Goal: Transaction & Acquisition: Purchase product/service

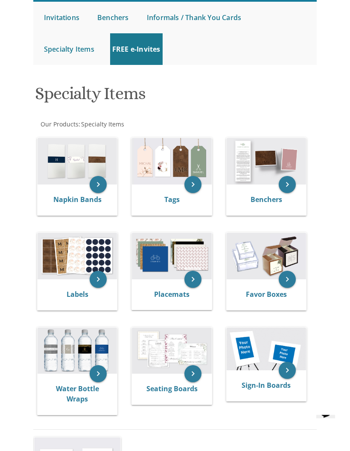
scroll to position [103, 0]
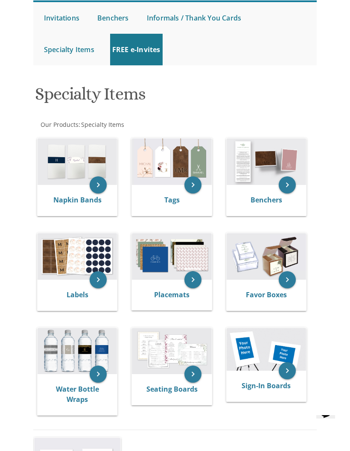
click at [76, 246] on img at bounding box center [77, 256] width 79 height 47
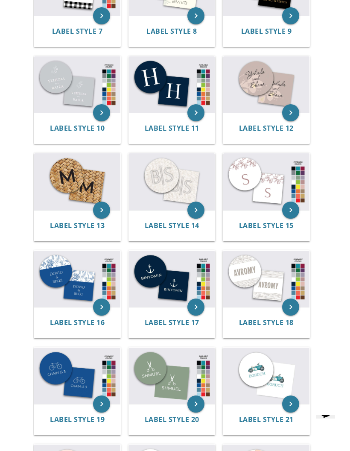
scroll to position [543, 0]
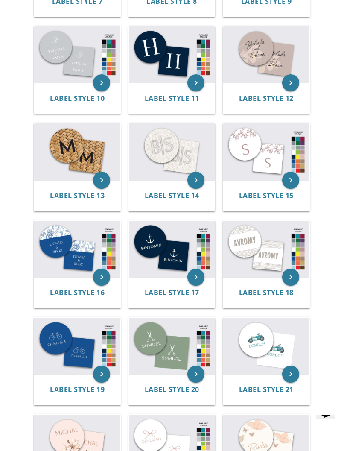
click at [54, 252] on img at bounding box center [77, 249] width 86 height 56
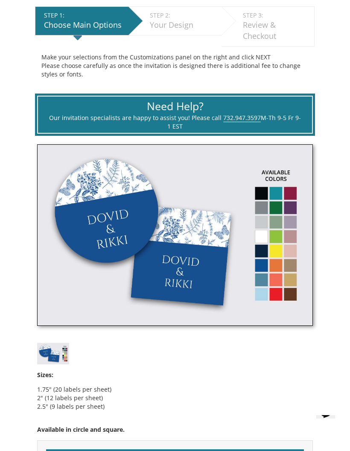
scroll to position [234, 0]
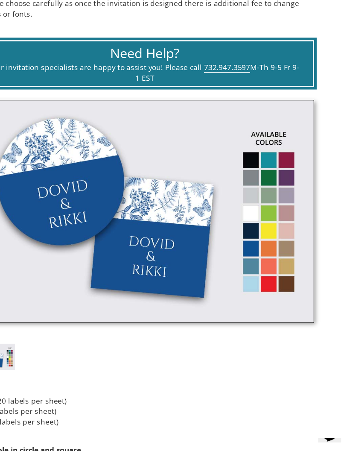
click at [198, 185] on img at bounding box center [175, 231] width 276 height 182
click at [234, 202] on img at bounding box center [175, 231] width 276 height 182
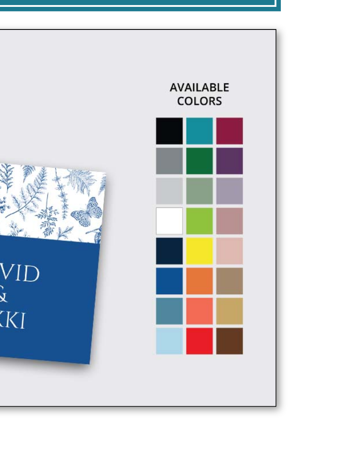
click at [97, 140] on img at bounding box center [175, 231] width 276 height 182
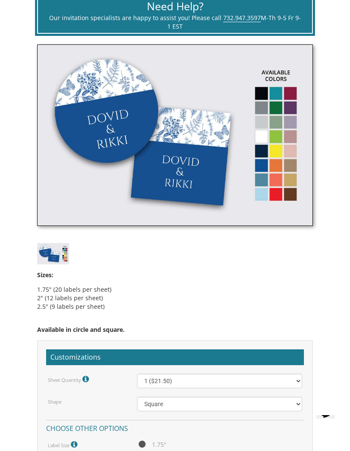
scroll to position [338, 0]
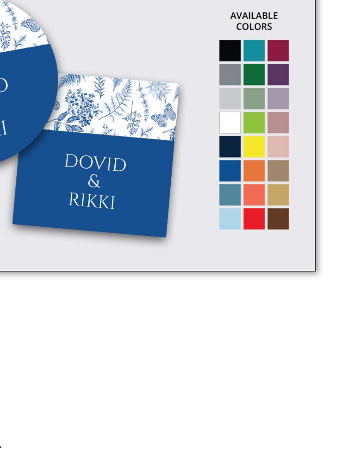
click at [167, 96] on img at bounding box center [175, 127] width 276 height 182
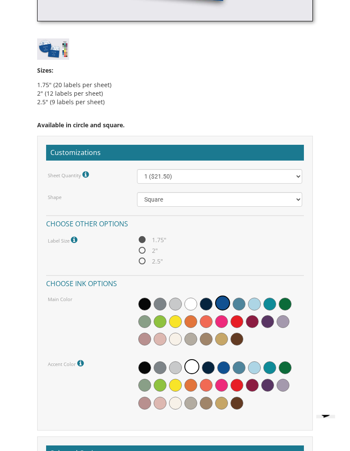
scroll to position [534, 0]
click at [208, 338] on span at bounding box center [206, 339] width 13 height 13
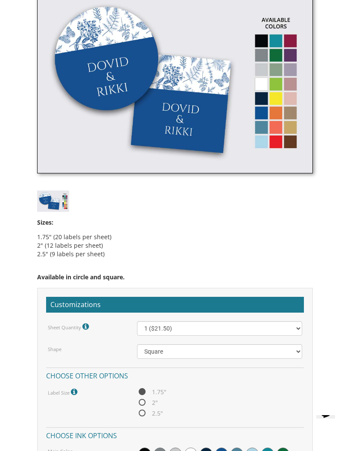
scroll to position [461, 0]
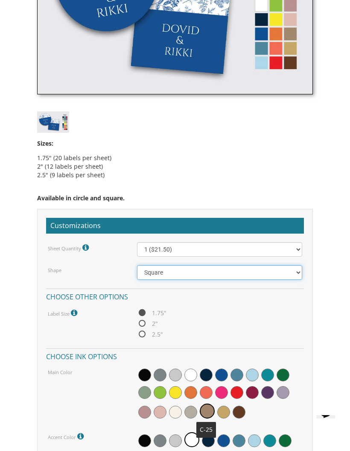
click at [268, 272] on select "Square Circle" at bounding box center [219, 272] width 165 height 15
select select "url("/store/pc/invitations/parts/circle.jpg")"
click at [143, 322] on span "2"" at bounding box center [147, 323] width 21 height 11
click at [143, 322] on input "2"" at bounding box center [140, 324] width 6 height 6
radio input "true"
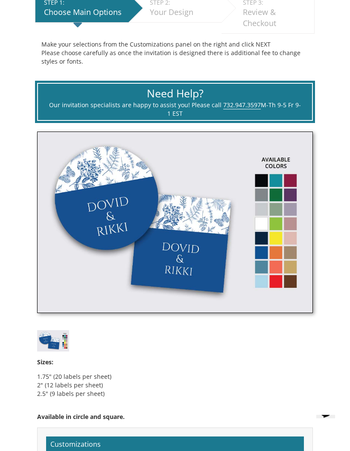
scroll to position [242, 0]
click at [281, 222] on img at bounding box center [175, 223] width 276 height 182
click at [276, 201] on img at bounding box center [175, 223] width 276 height 182
click at [279, 206] on img at bounding box center [175, 223] width 276 height 182
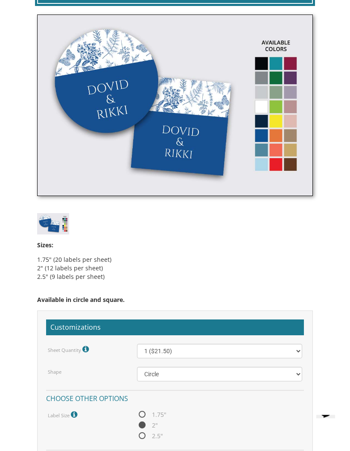
scroll to position [359, 0]
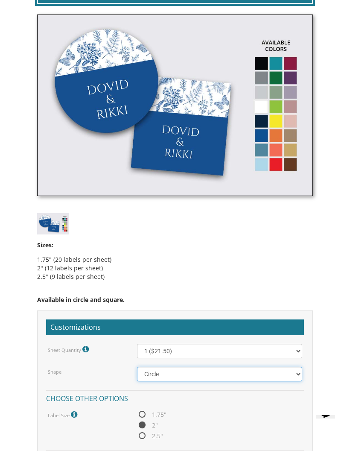
click at [233, 371] on select "Square Circle" at bounding box center [219, 374] width 165 height 15
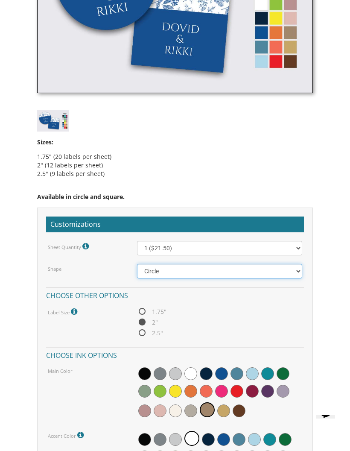
scroll to position [460, 0]
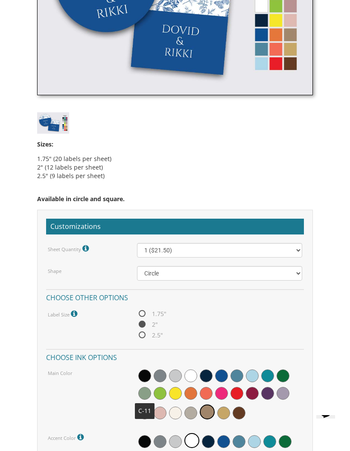
click at [143, 390] on span at bounding box center [144, 393] width 13 height 13
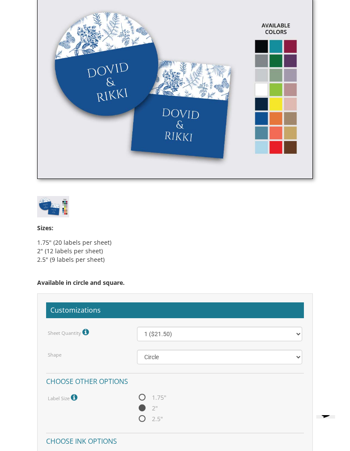
scroll to position [301, 0]
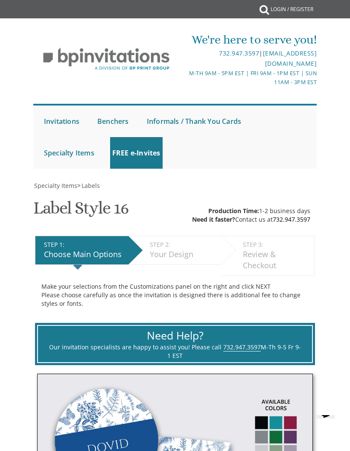
click at [31, 86] on div "We're here to serve you! 732.947.3597 | invitations@bpprintgroup.com M-Th 9am -…" at bounding box center [175, 100] width 298 height 146
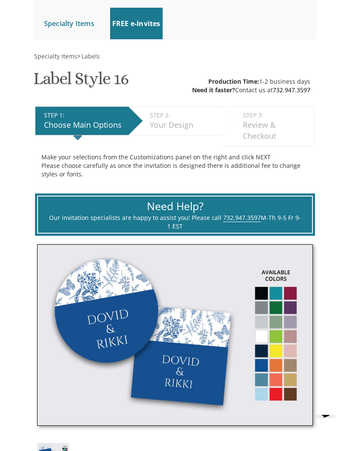
scroll to position [164, 0]
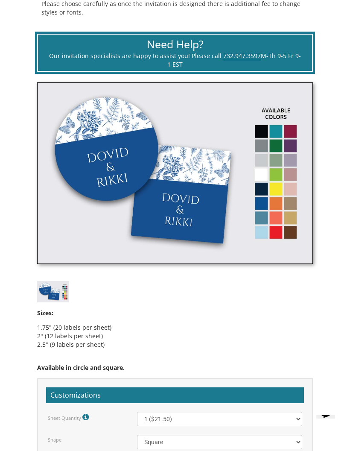
scroll to position [335, 0]
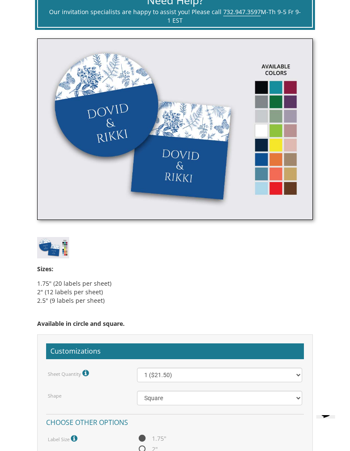
click at [0, 451] on body "My Cart {{shoppingcart.totalQuantityDisplay}} Total: {{shoppingcart.subtotal}} …" at bounding box center [175, 402] width 350 height 1475
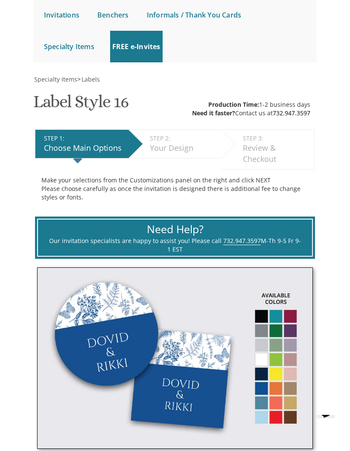
scroll to position [25, 0]
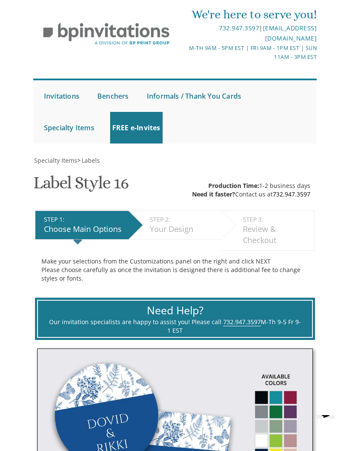
click at [0, 0] on link "Labels" at bounding box center [0, 0] width 0 height 0
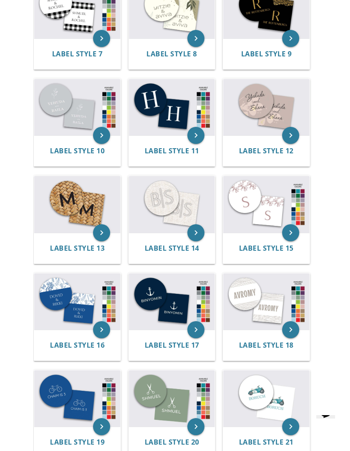
scroll to position [630, 0]
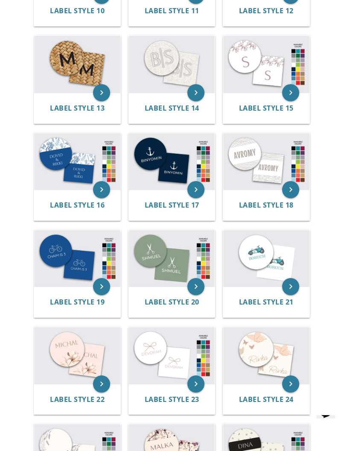
click at [77, 167] on img at bounding box center [77, 161] width 86 height 56
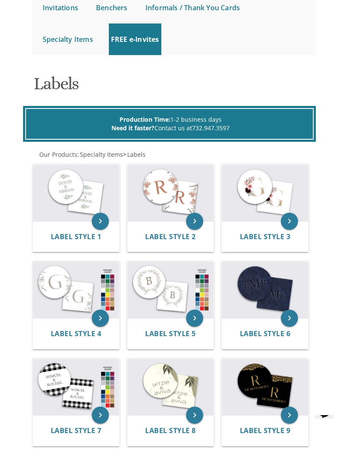
scroll to position [141, 0]
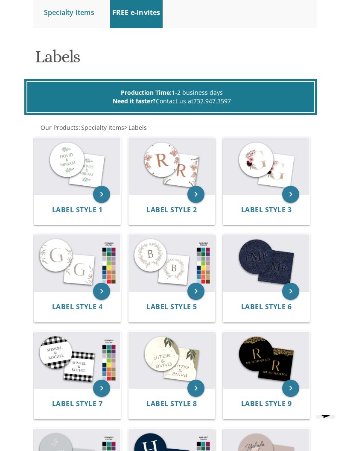
click at [67, 145] on img at bounding box center [77, 166] width 86 height 56
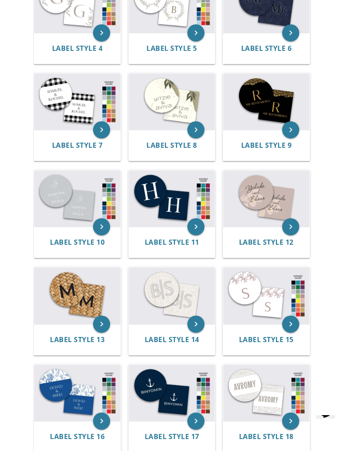
scroll to position [428, 0]
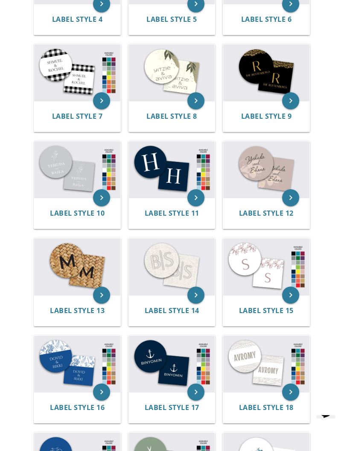
click at [65, 166] on img at bounding box center [77, 169] width 86 height 56
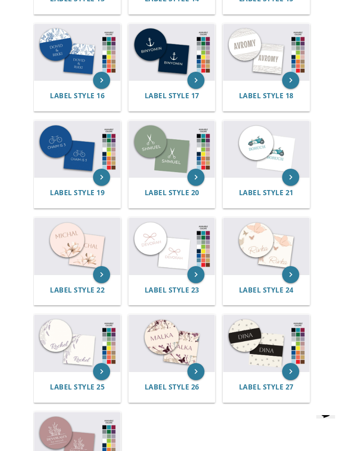
scroll to position [689, 0]
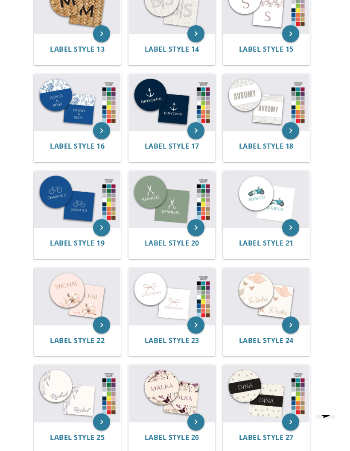
click at [68, 97] on img at bounding box center [77, 102] width 86 height 56
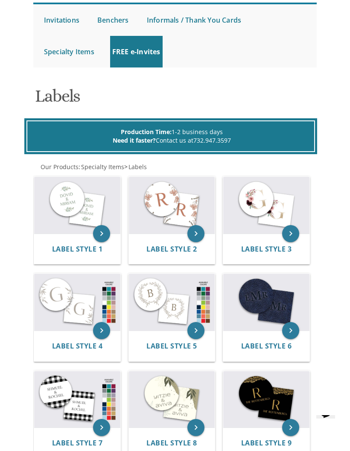
scroll to position [32, 0]
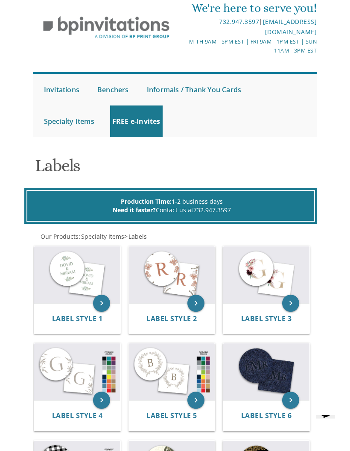
click at [67, 272] on img at bounding box center [77, 274] width 86 height 56
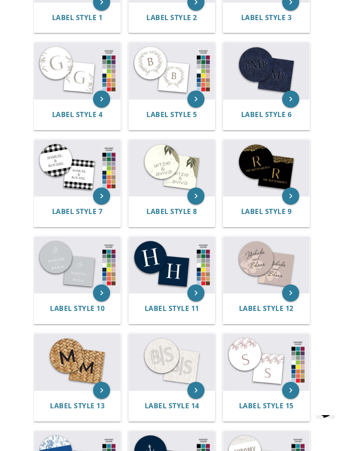
scroll to position [332, 0]
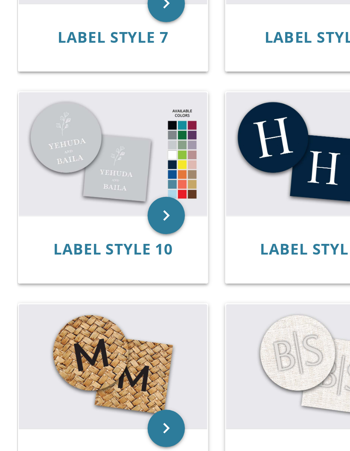
click at [34, 237] on img at bounding box center [77, 265] width 86 height 56
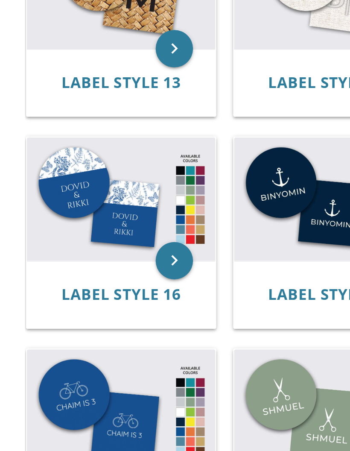
scroll to position [701, 0]
click at [50, 99] on img at bounding box center [77, 91] width 86 height 56
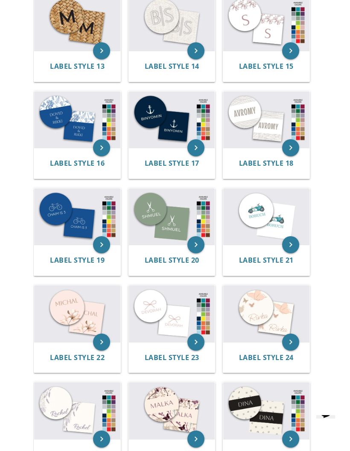
click at [160, 202] on img at bounding box center [172, 216] width 86 height 56
click at [156, 209] on img at bounding box center [172, 216] width 86 height 56
click at [65, 117] on img at bounding box center [77, 119] width 86 height 56
click at [157, 225] on img at bounding box center [172, 216] width 86 height 56
click at [140, 208] on img at bounding box center [172, 216] width 86 height 56
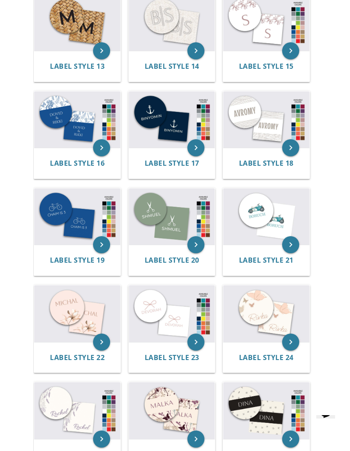
click at [51, 120] on img at bounding box center [77, 119] width 86 height 56
click at [154, 208] on img at bounding box center [172, 216] width 86 height 56
click at [56, 129] on img at bounding box center [77, 119] width 86 height 56
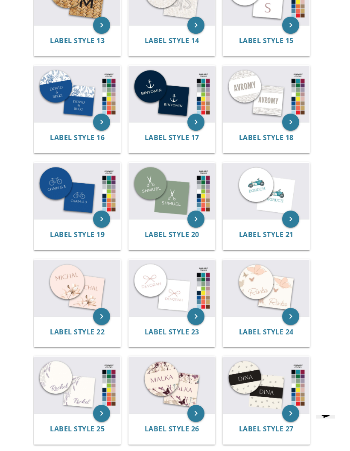
scroll to position [600, 0]
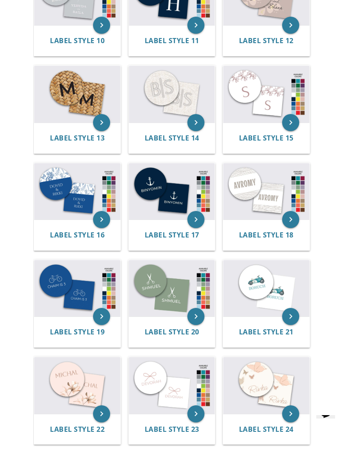
click at [90, 187] on img at bounding box center [77, 191] width 86 height 56
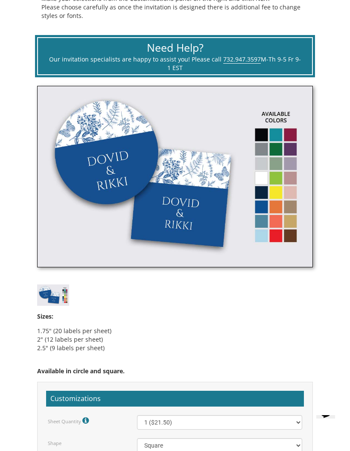
scroll to position [364, 0]
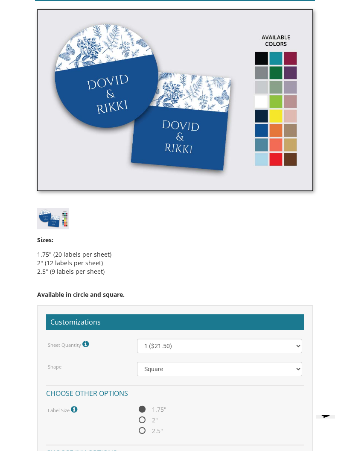
click at [63, 219] on img at bounding box center [53, 218] width 32 height 21
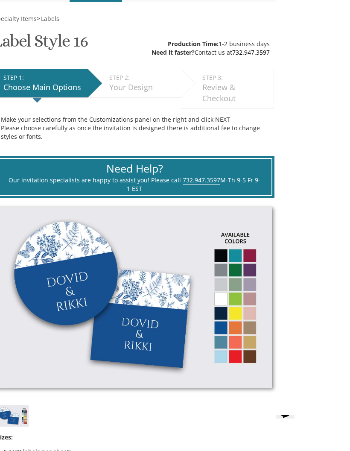
scroll to position [291, 0]
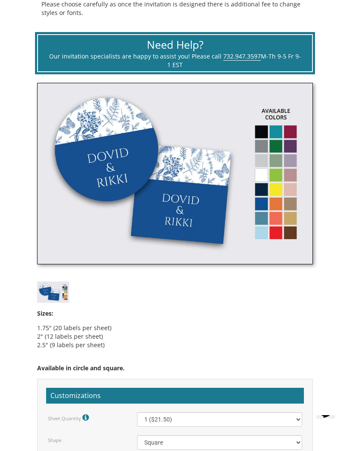
click at [11, 406] on body "My Cart {{shoppingcart.totalQuantityDisplay}} Total: {{shoppingcart.subtotal}} …" at bounding box center [175, 446] width 350 height 1475
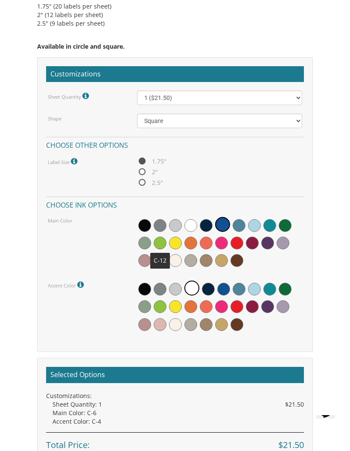
scroll to position [486, 0]
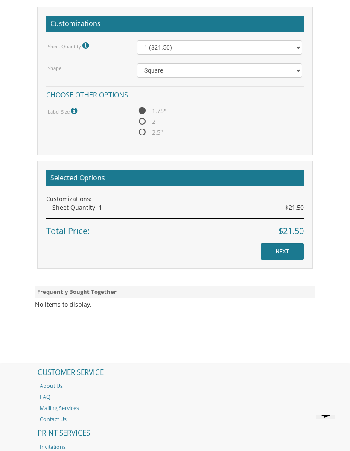
scroll to position [629, 0]
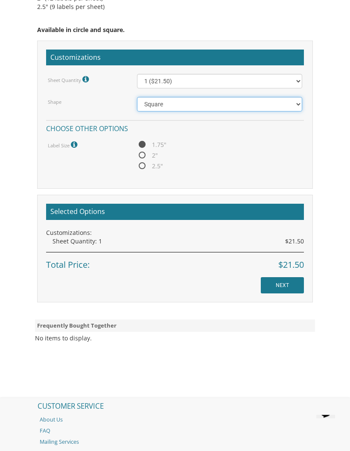
click at [151, 104] on select "Square Circle" at bounding box center [219, 104] width 165 height 15
select select "url("/store/pc/invitations/parts/circle.jpg")"
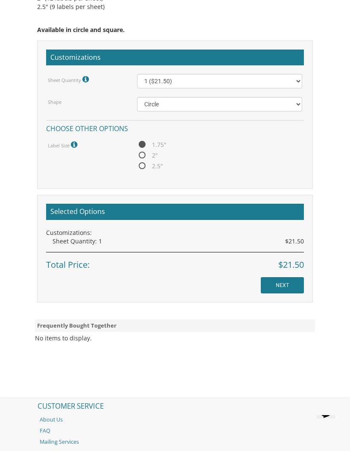
click at [141, 151] on span "2"" at bounding box center [147, 155] width 21 height 11
click at [141, 153] on input "2"" at bounding box center [140, 156] width 6 height 6
radio input "true"
click at [270, 282] on input "NEXT" at bounding box center [282, 285] width 43 height 16
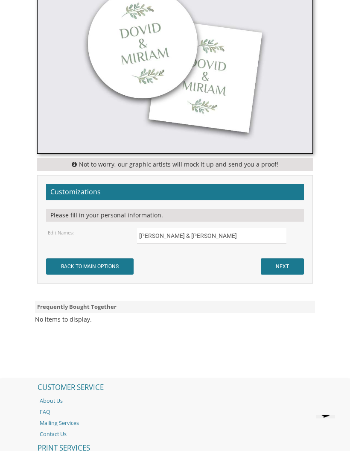
scroll to position [404, 0]
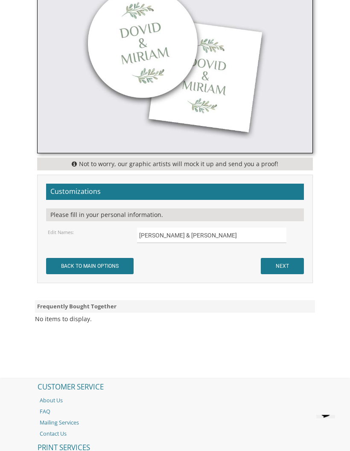
click at [67, 210] on div "Please fill in your personal information." at bounding box center [175, 215] width 258 height 13
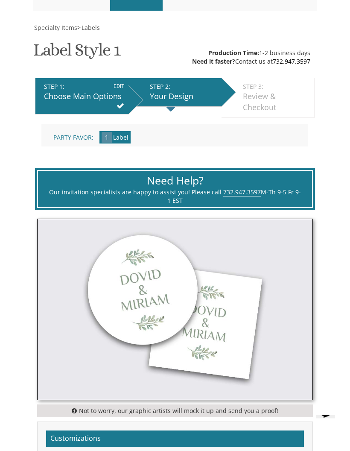
scroll to position [147, 0]
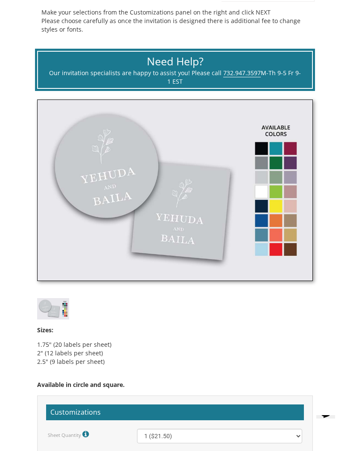
scroll to position [219, 0]
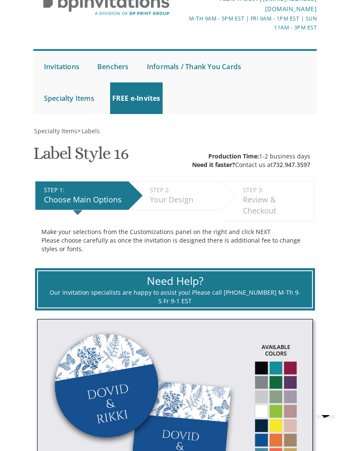
scroll to position [292, 0]
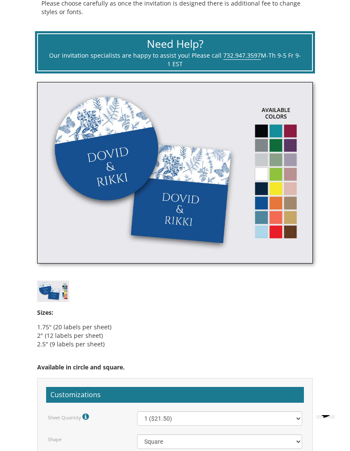
click at [277, 170] on img at bounding box center [175, 173] width 276 height 182
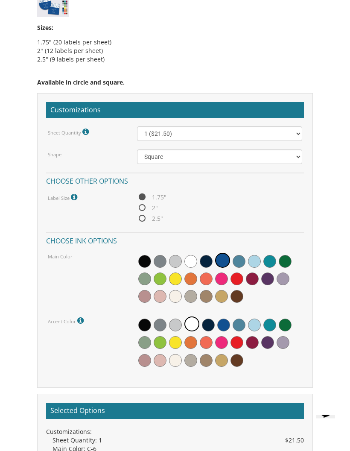
scroll to position [577, 0]
click at [161, 274] on span at bounding box center [160, 278] width 13 height 13
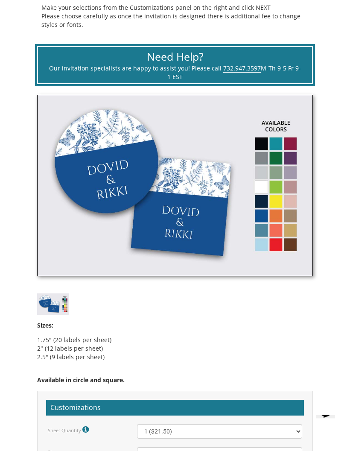
scroll to position [157, 0]
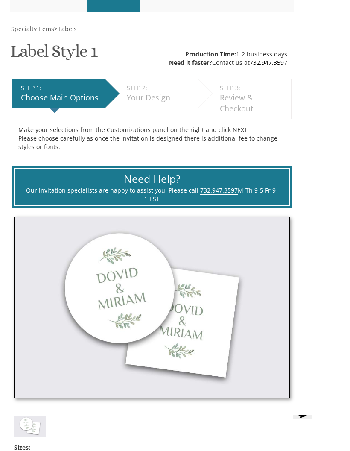
scroll to position [264, 0]
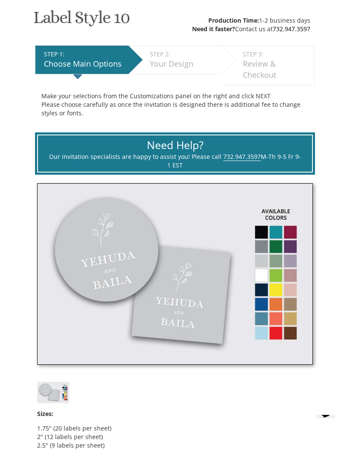
scroll to position [193, 0]
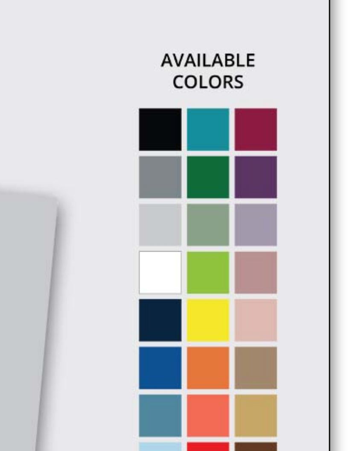
click at [64, 181] on img at bounding box center [175, 272] width 276 height 182
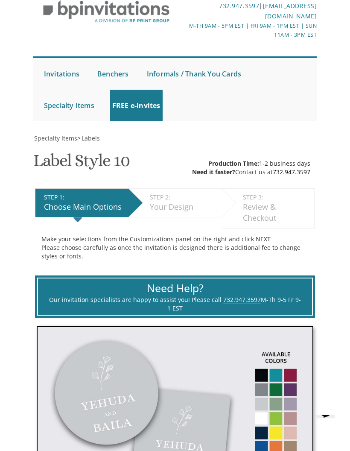
scroll to position [39, 0]
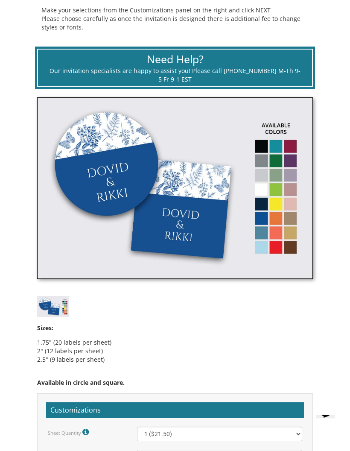
scroll to position [276, 0]
click at [37, 231] on img at bounding box center [175, 188] width 276 height 182
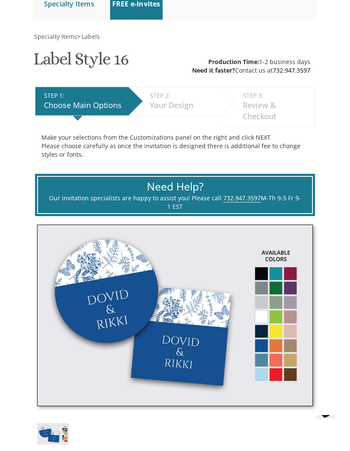
scroll to position [123, 0]
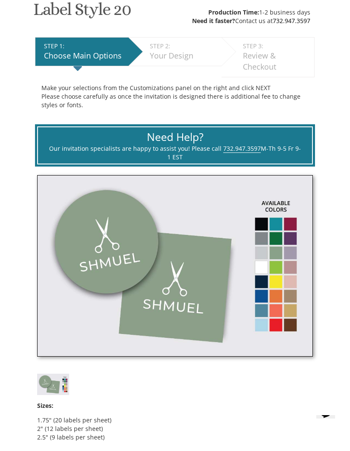
scroll to position [231, 0]
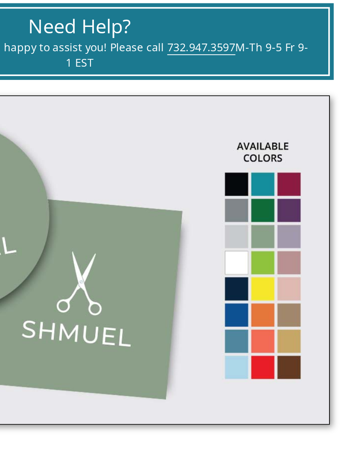
click at [146, 142] on img at bounding box center [175, 233] width 276 height 182
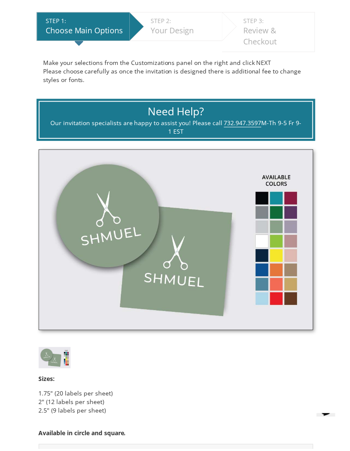
scroll to position [289, 0]
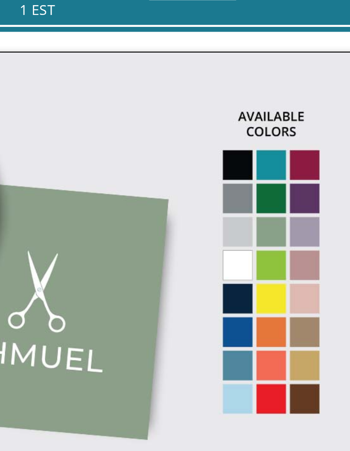
click at [114, 100] on img at bounding box center [175, 176] width 276 height 182
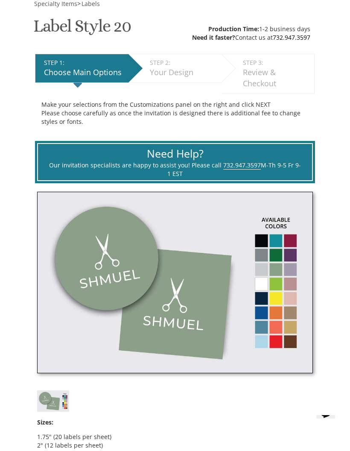
scroll to position [158, 0]
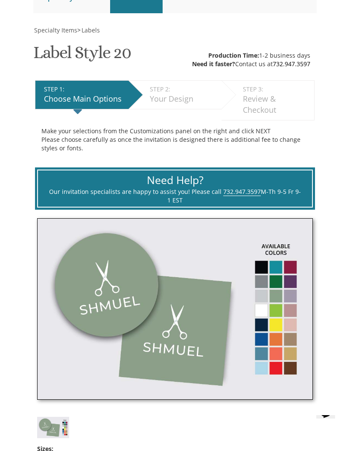
scroll to position [143, 0]
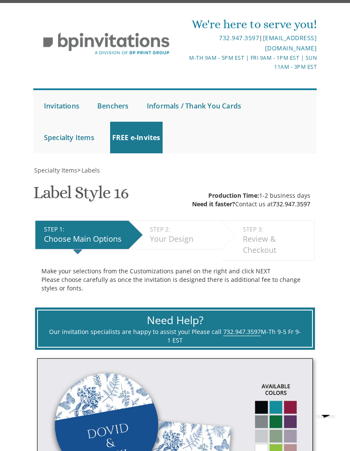
scroll to position [2, 0]
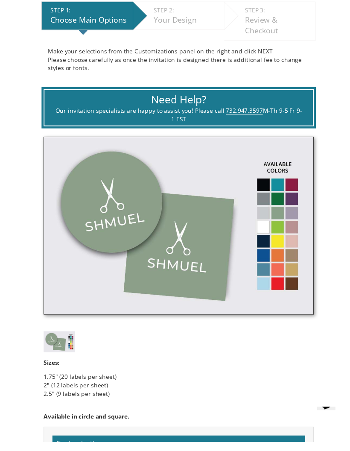
scroll to position [300, 0]
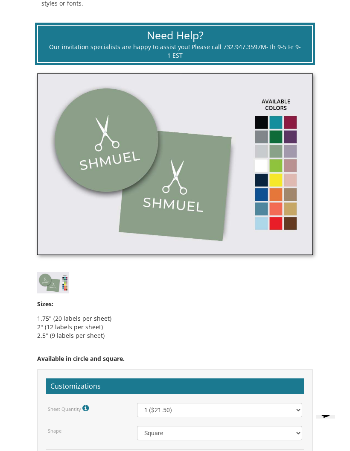
click at [49, 281] on img at bounding box center [53, 282] width 32 height 21
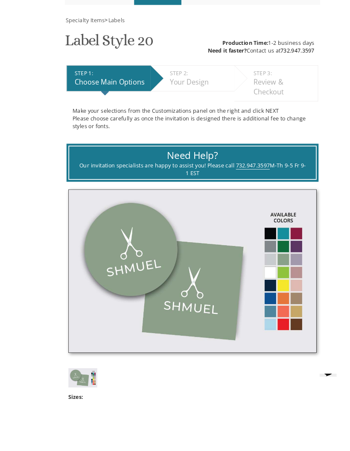
scroll to position [278, 0]
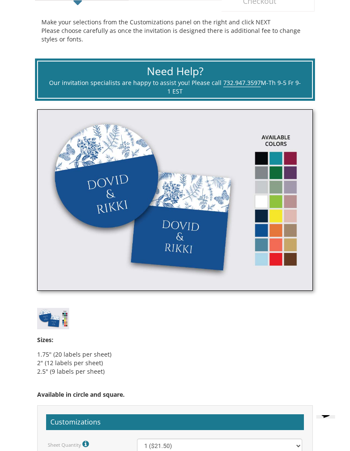
scroll to position [267, 0]
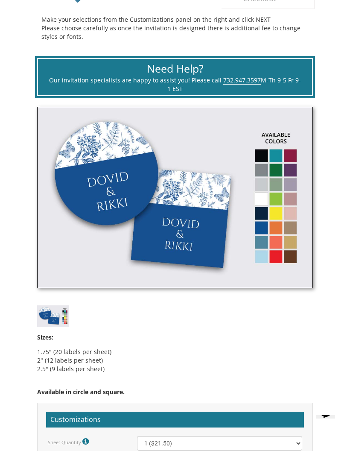
click at [270, 185] on img at bounding box center [175, 198] width 276 height 182
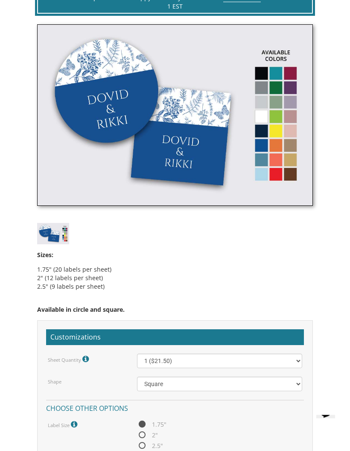
scroll to position [349, 0]
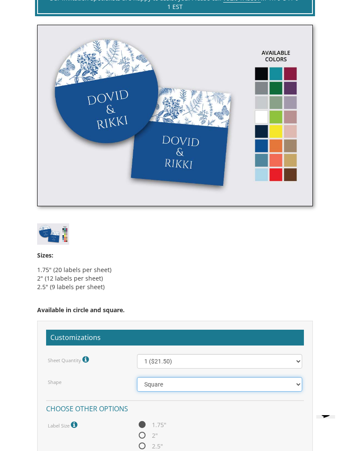
click at [146, 384] on select "Square Circle" at bounding box center [219, 384] width 165 height 15
select select "url("/store/pc/invitations/parts/circle.jpg")"
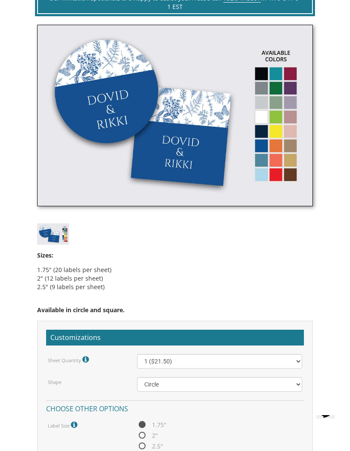
click at [144, 361] on select "1 ($21.50) 2 ($25.00) 3 ($28.50) 4 ($32.00) 5 ($35.50) 6 ($39.00) 7 ($42.50) 8 …" at bounding box center [219, 361] width 165 height 15
click at [159, 359] on select "1 ($21.50) 2 ($25.00) 3 ($28.50) 4 ($32.00) 5 ($35.50) 6 ($39.00) 7 ($42.50) 8 …" at bounding box center [219, 361] width 165 height 15
select select "4"
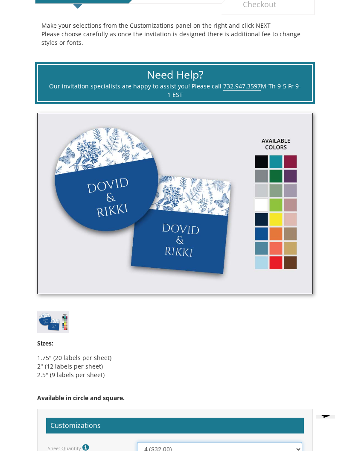
scroll to position [113, 0]
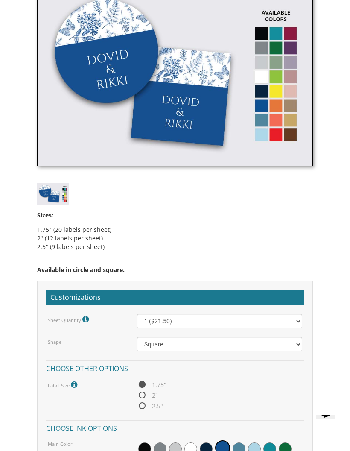
scroll to position [611, 0]
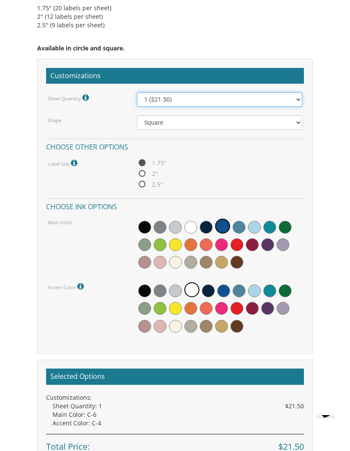
click at [154, 95] on select "1 ($21.50) 2 ($25.00) 3 ($28.50) 4 ($32.00) 5 ($35.50) 6 ($39.00) 7 ($42.50) 8 …" at bounding box center [219, 99] width 165 height 15
select select "4"
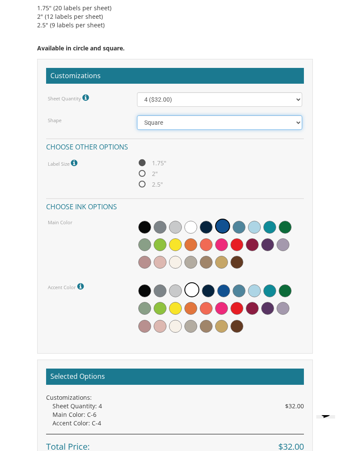
click at [149, 124] on select "Square Circle" at bounding box center [219, 122] width 165 height 15
select select "url("/store/pc/invitations/parts/circle.jpg")"
click at [143, 176] on span "2"" at bounding box center [147, 173] width 21 height 11
click at [143, 176] on input "2"" at bounding box center [140, 174] width 6 height 6
radio input "true"
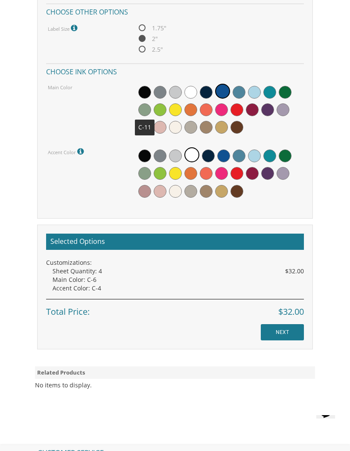
scroll to position [745, 0]
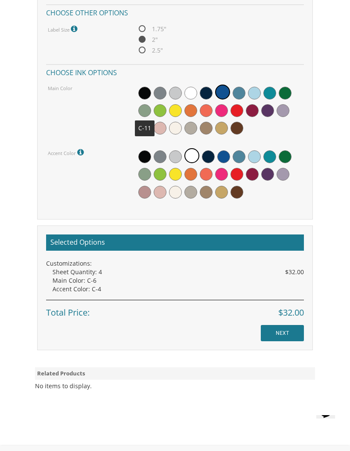
click at [148, 109] on span at bounding box center [144, 110] width 13 height 13
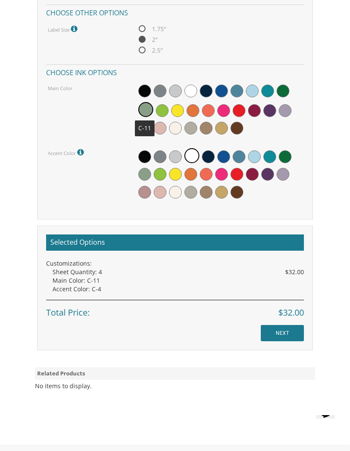
click at [267, 325] on input "NEXT" at bounding box center [282, 333] width 43 height 16
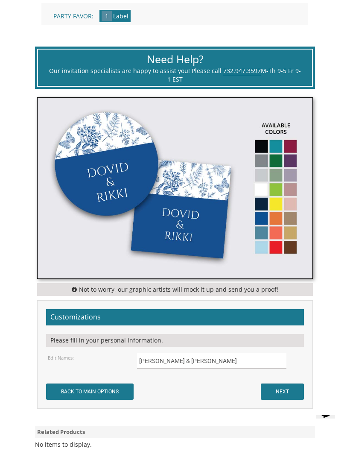
scroll to position [362, 0]
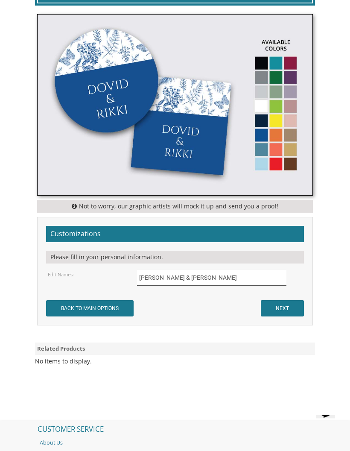
click at [196, 278] on input "[PERSON_NAME] & [PERSON_NAME]" at bounding box center [211, 277] width 149 height 15
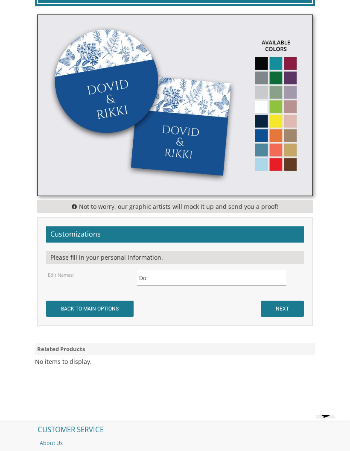
type input "D"
type input "Menachem & Layla"
click at [279, 302] on input "NEXT" at bounding box center [282, 309] width 43 height 16
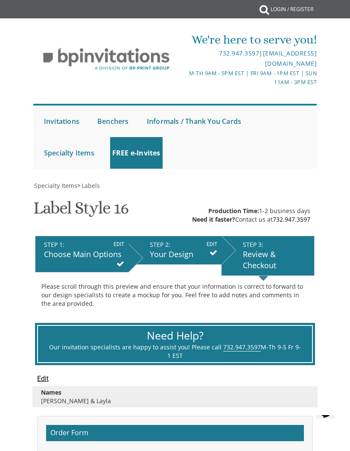
click at [199, 198] on div "Specialty Items > Labels Label Style 16 SKU: l6016b Production Time: 1-2 busine…" at bounding box center [175, 430] width 284 height 496
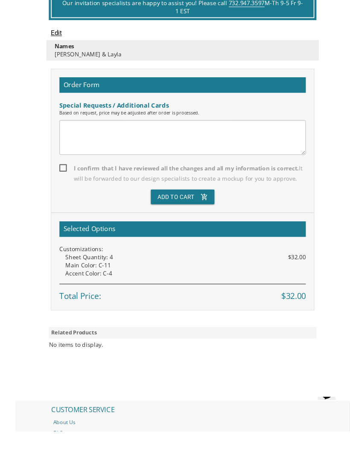
scroll to position [420, 0]
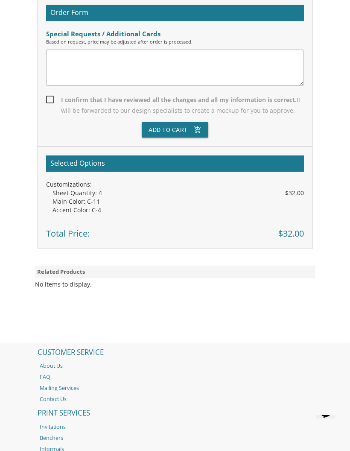
click at [49, 100] on span "I confirm that I have reviewed all the changes and all my information is correc…" at bounding box center [175, 104] width 258 height 21
click at [49, 100] on input "I confirm that I have reviewed all the changes and all my information is correc…" at bounding box center [49, 99] width 6 height 6
checkbox input "true"
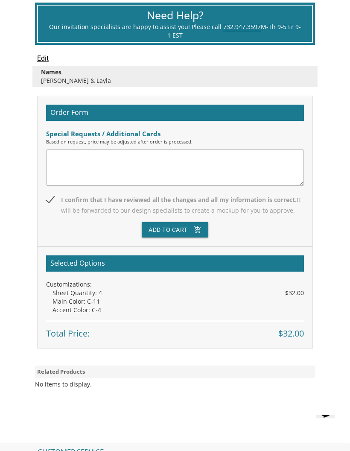
scroll to position [320, 0]
click at [166, 227] on button "Add To Cart add_shopping_cart" at bounding box center [175, 229] width 67 height 15
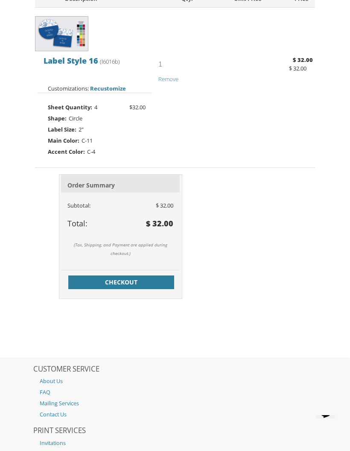
scroll to position [266, 0]
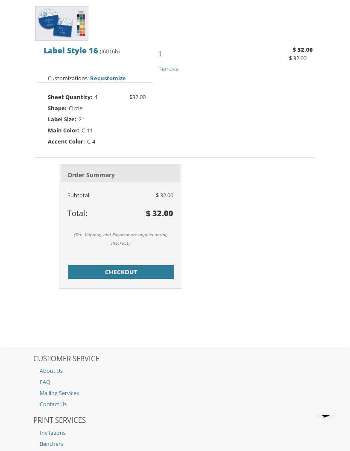
click at [146, 268] on span "Checkout" at bounding box center [121, 272] width 96 height 9
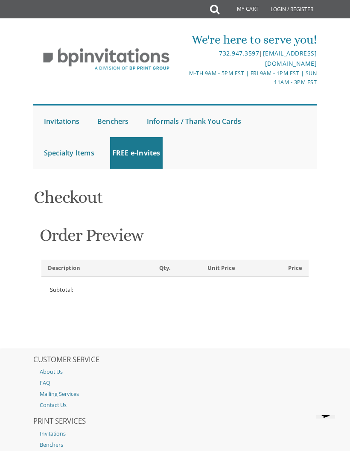
scroll to position [9, 0]
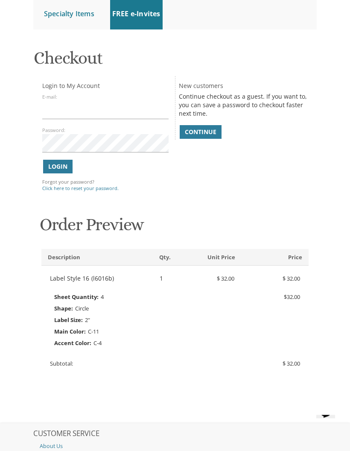
click at [203, 129] on span "Continue" at bounding box center [201, 132] width 32 height 9
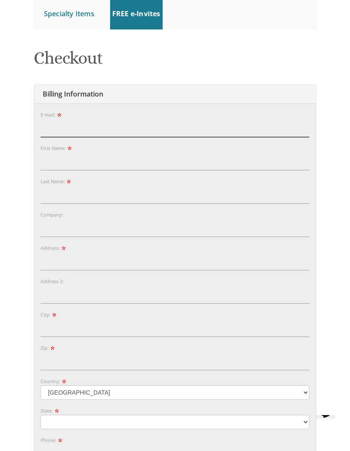
click at [42, 119] on input "E-mail:" at bounding box center [175, 128] width 269 height 18
type input "shaniknopf@gmail.com"
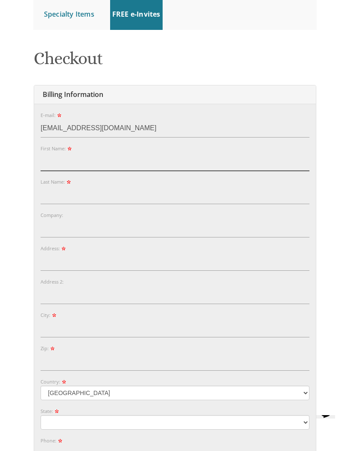
click at [114, 152] on input "First Name:" at bounding box center [175, 161] width 269 height 18
type input "Shani"
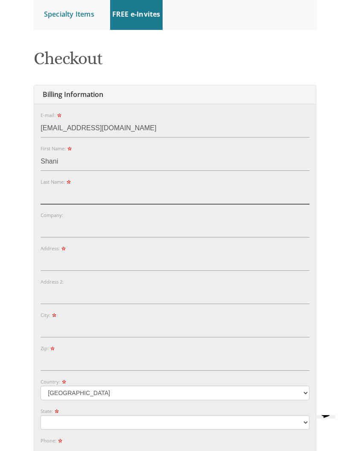
click at [168, 191] on input "Last Name:" at bounding box center [175, 195] width 269 height 18
type input "Grub"
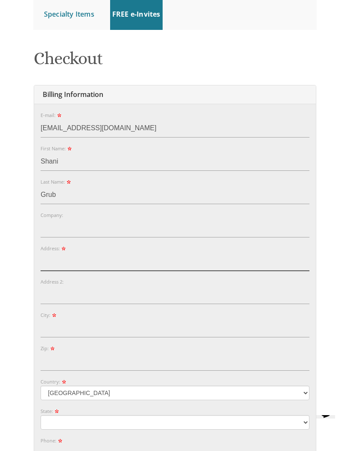
click at [108, 252] on input "Address:" at bounding box center [175, 261] width 269 height 18
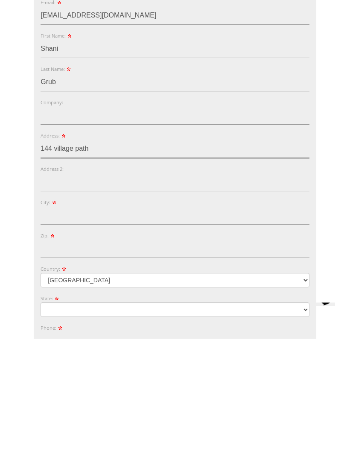
type input "144 village path"
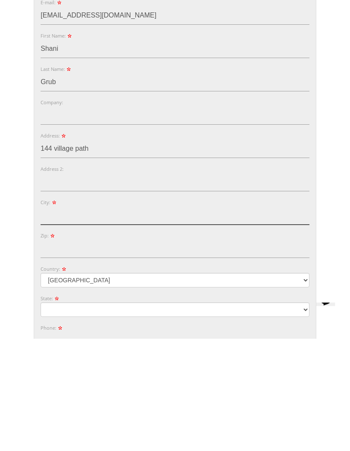
click at [174, 319] on input "City:" at bounding box center [175, 328] width 269 height 18
type input "Lakewood"
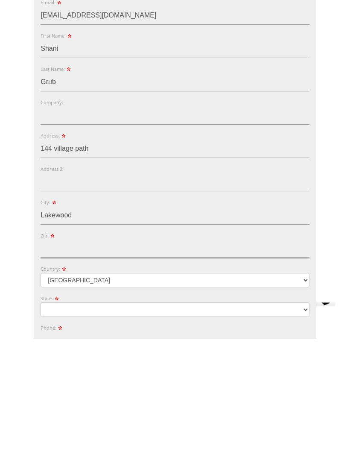
click at [143, 352] on input "Zip:" at bounding box center [175, 361] width 269 height 18
type input "08701"
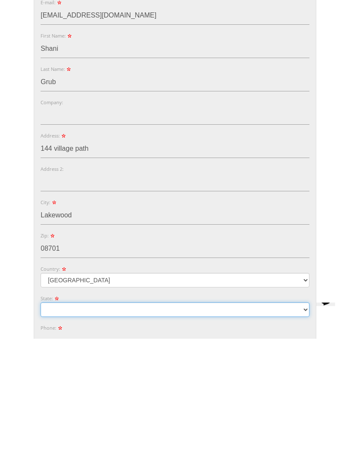
click at [112, 415] on select "[US_STATE] [US_STATE] [US_STATE]" at bounding box center [175, 422] width 269 height 15
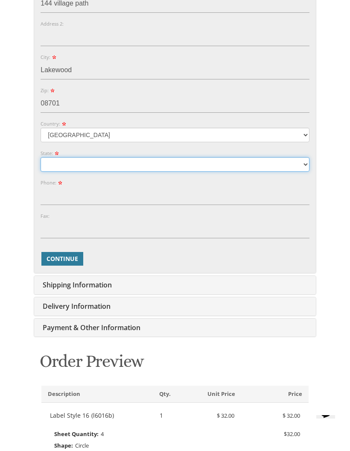
select select "NJ"
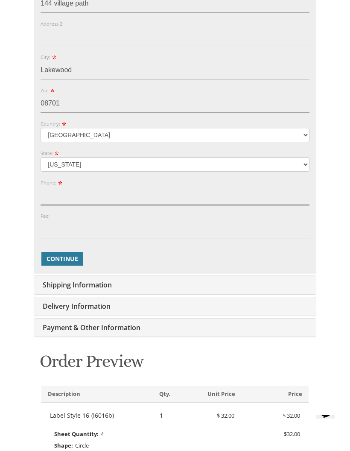
click at [146, 193] on input "Phone:" at bounding box center [175, 196] width 269 height 18
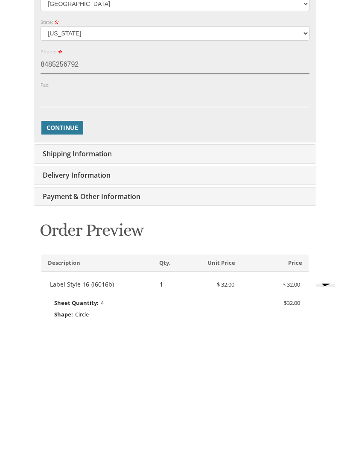
type input "8485256792"
click at [77, 255] on span "Continue" at bounding box center [63, 259] width 32 height 9
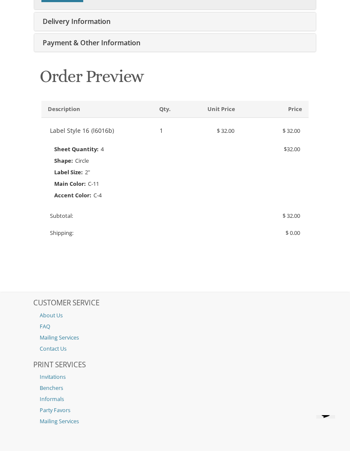
scroll to position [198, 0]
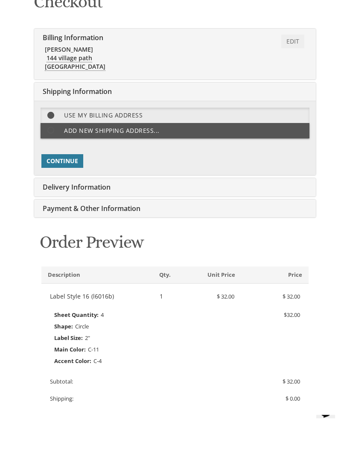
click at [70, 155] on button "Continue" at bounding box center [62, 162] width 42 height 14
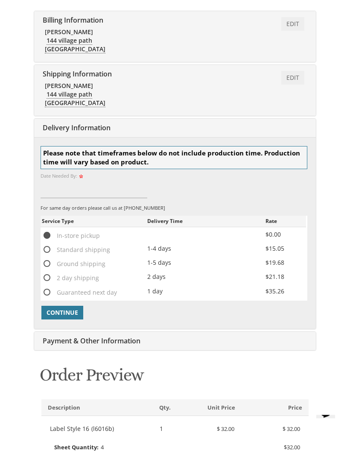
scroll to position [208, 0]
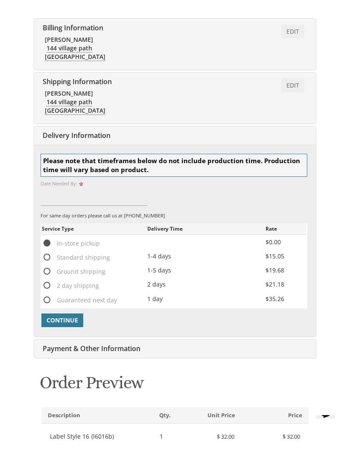
click at [297, 29] on link "Edit" at bounding box center [292, 32] width 23 height 14
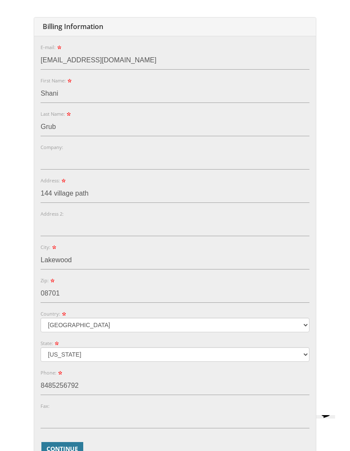
scroll to position [210, 0]
click at [62, 123] on input "Grub" at bounding box center [175, 126] width 269 height 18
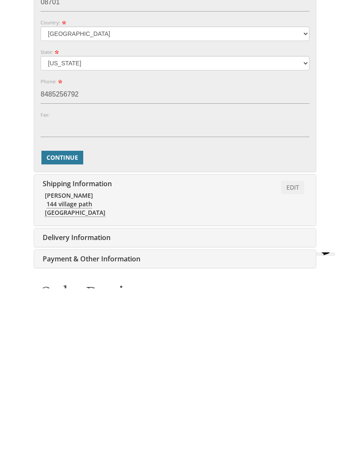
type input "Grunwald"
click at [67, 316] on span "Continue" at bounding box center [63, 320] width 32 height 9
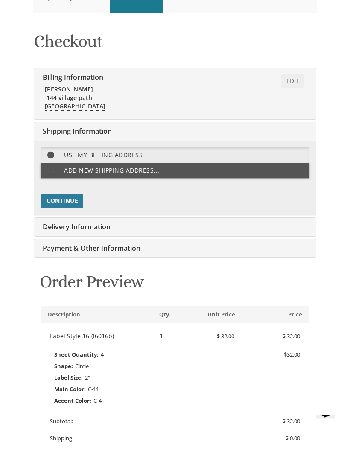
scroll to position [143, 0]
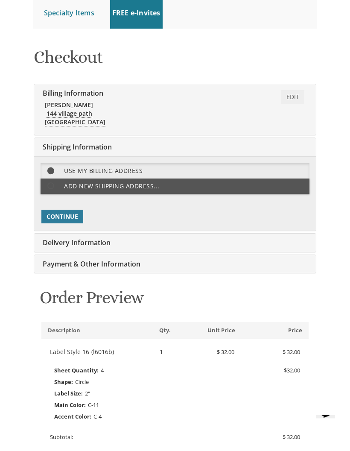
click at [60, 217] on span "Continue" at bounding box center [63, 217] width 32 height 9
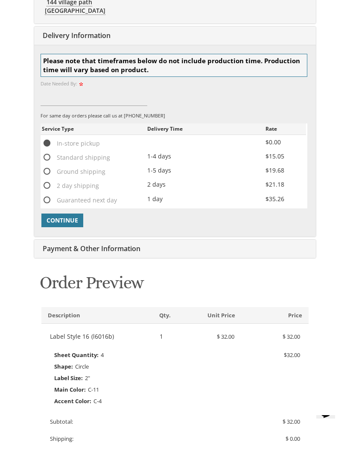
scroll to position [317, 0]
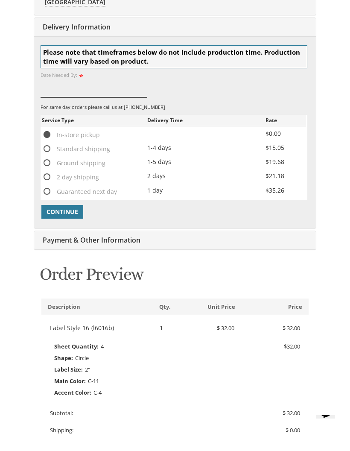
click at [48, 89] on input at bounding box center [94, 88] width 107 height 18
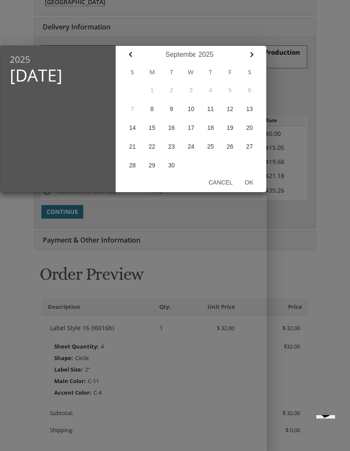
click at [155, 109] on button "8" at bounding box center [152, 109] width 20 height 19
click at [246, 181] on button "Ok" at bounding box center [249, 182] width 20 height 15
type input "Sep 08, 2025"
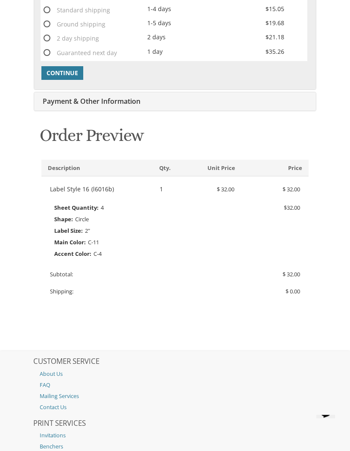
scroll to position [455, 0]
click at [79, 67] on button "Continue" at bounding box center [62, 74] width 42 height 14
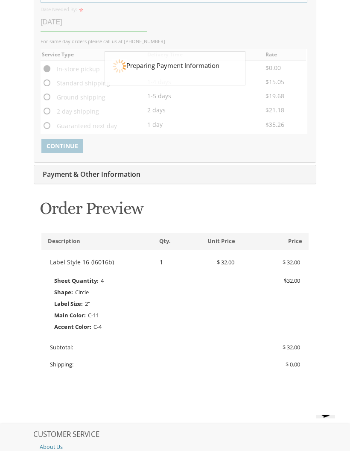
scroll to position [381, 0]
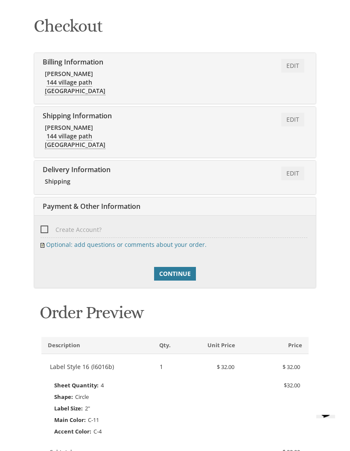
click at [182, 270] on span "Continue" at bounding box center [175, 274] width 32 height 9
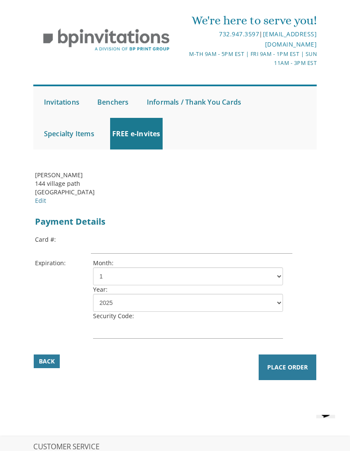
scroll to position [19, 0]
click at [264, 244] on input "text" at bounding box center [192, 244] width 202 height 18
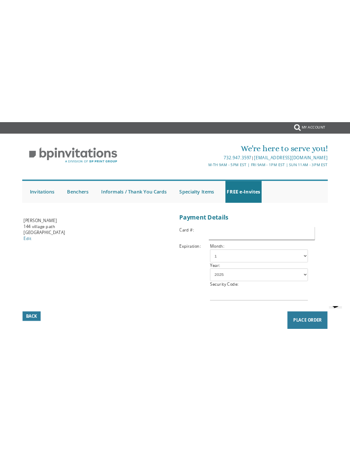
scroll to position [42, 0]
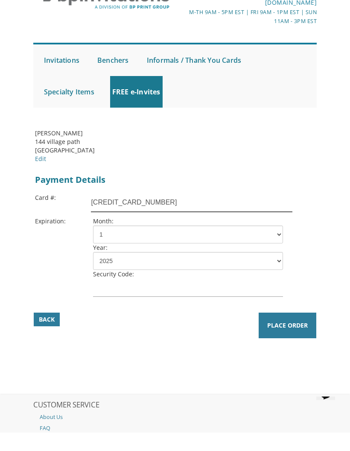
type input "4147202316917085"
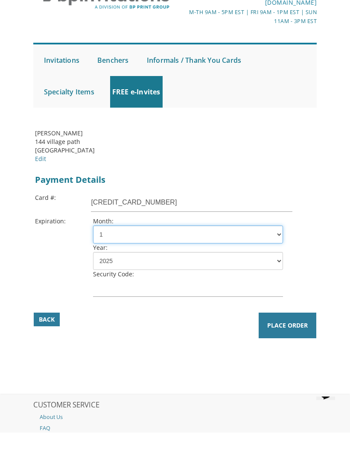
click at [135, 244] on select "1 2 3 4 5 6 7 8 9 10 11 12" at bounding box center [188, 253] width 190 height 18
select select "07"
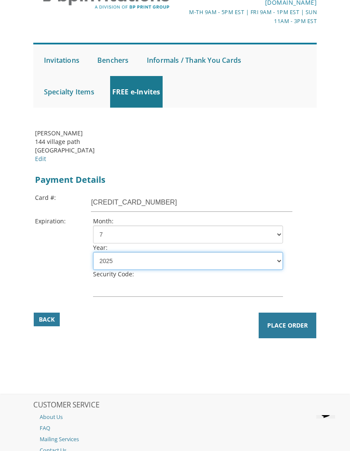
click at [129, 255] on select "2025 2026 2027 2028 2029 2030 2031 2032 2033 2034 2035" at bounding box center [188, 261] width 190 height 18
select select "27"
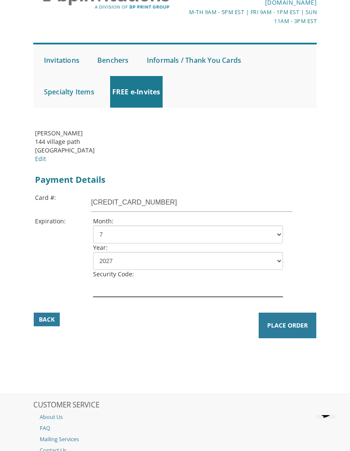
click at [132, 287] on input "text" at bounding box center [188, 287] width 190 height 18
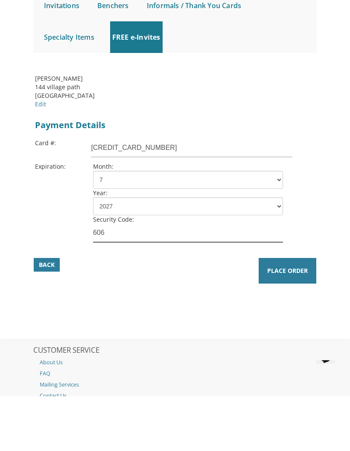
type input "606"
click at [292, 313] on button "Place Order" at bounding box center [288, 326] width 58 height 26
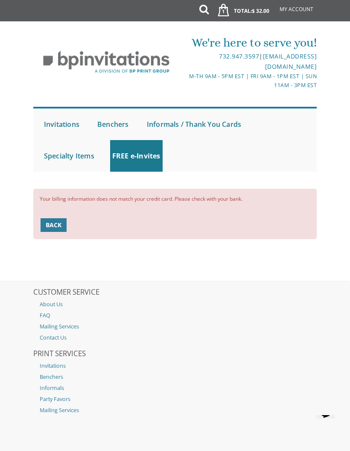
click at [52, 223] on span "Back" at bounding box center [54, 225] width 16 height 9
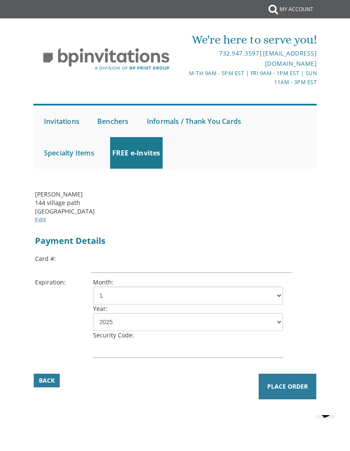
click at [44, 217] on link "Edit" at bounding box center [40, 220] width 11 height 8
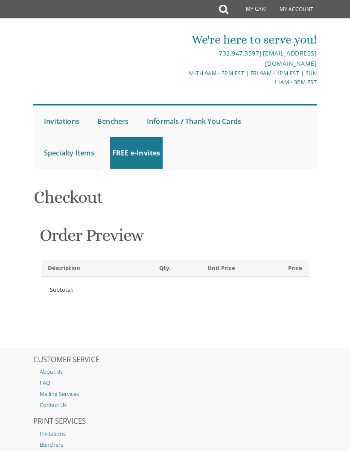
select select
type input "shaniknopf@gmail.com"
type input "Shani"
type input "Grunwald"
type input "144 village path"
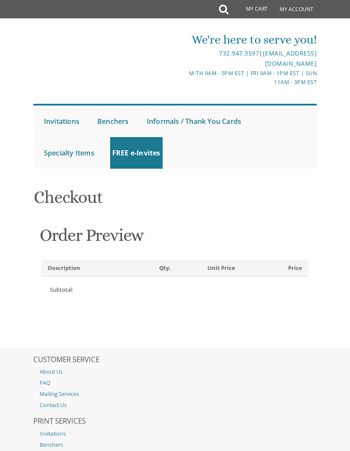
type input "Lakewood"
type input "08701"
select select "US"
select select "NJ"
type input "8485256792"
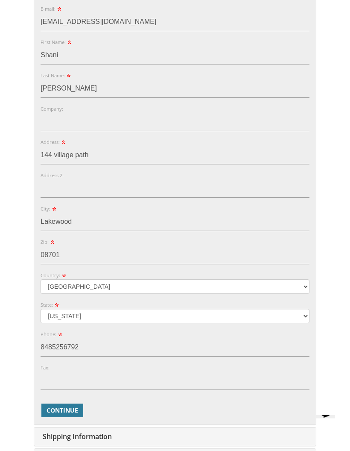
scroll to position [248, 0]
click at [89, 253] on input "08701" at bounding box center [175, 255] width 269 height 18
type input "0"
type input "11204"
click at [94, 220] on input "Lakewood" at bounding box center [175, 222] width 269 height 18
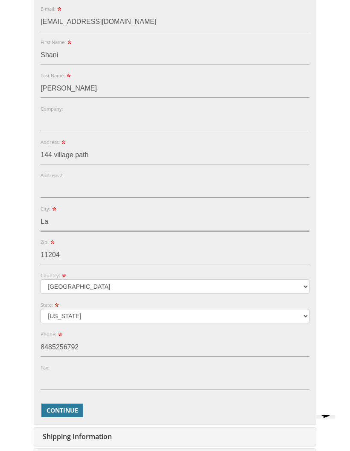
type input "L"
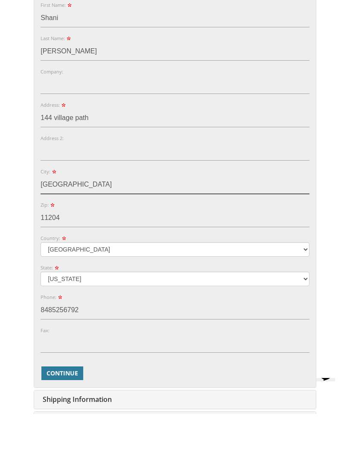
type input "Brooklyn"
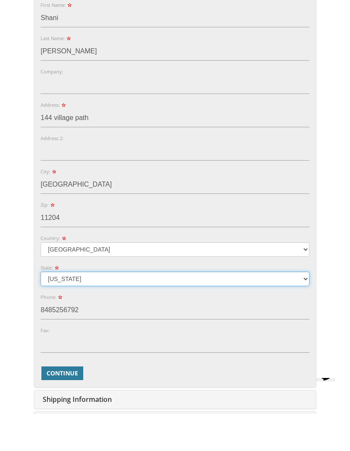
click at [102, 309] on select "Alabama Alaska Guam" at bounding box center [175, 316] width 269 height 15
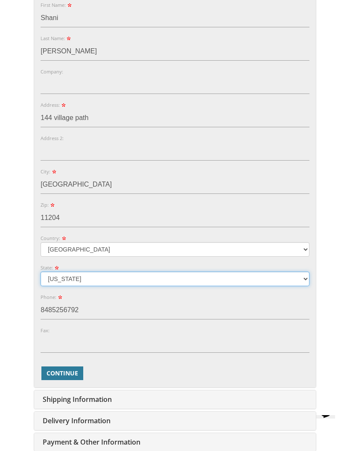
select select "NY"
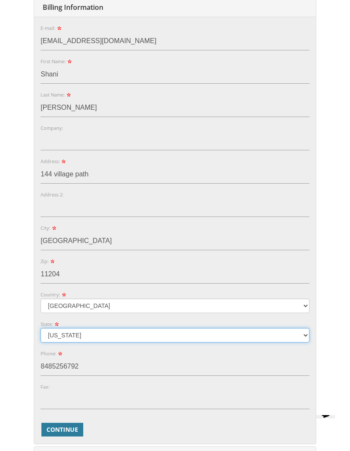
scroll to position [228, 0]
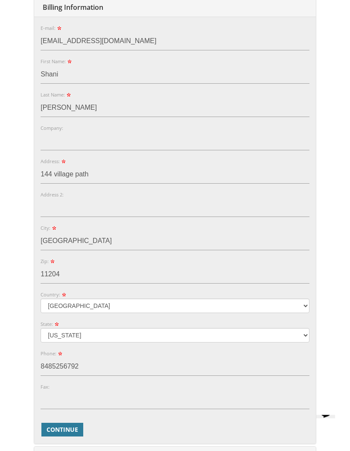
click at [65, 426] on span "Continue" at bounding box center [63, 430] width 32 height 9
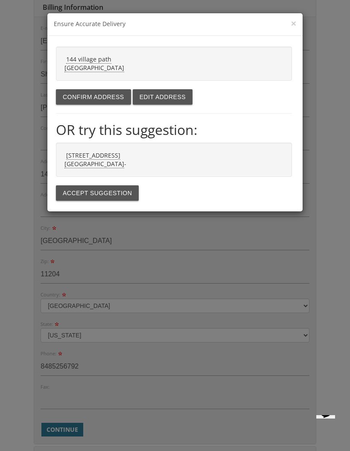
click at [167, 96] on button "Edit address" at bounding box center [163, 96] width 60 height 15
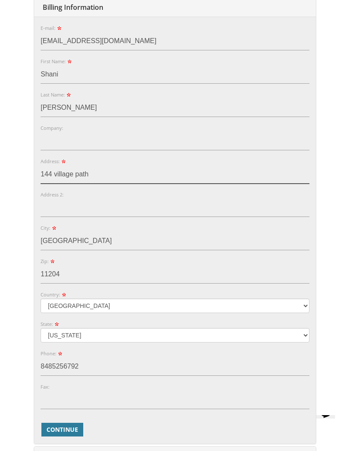
click at [75, 170] on input "144 village path" at bounding box center [175, 174] width 269 height 18
click at [108, 169] on input "144 village path" at bounding box center [175, 175] width 269 height 18
type input "1"
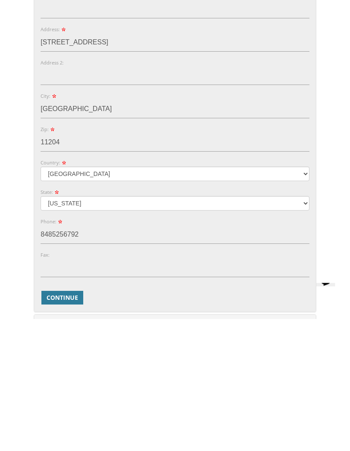
click at [69, 426] on span "Continue" at bounding box center [63, 430] width 32 height 9
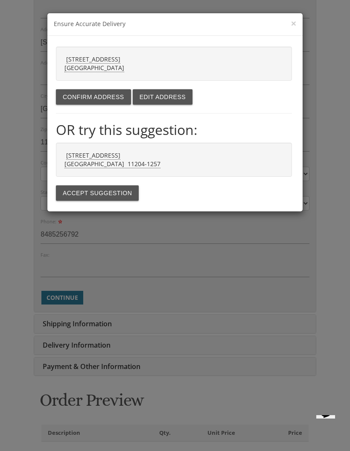
click at [134, 165] on strong "1855 50TH ST BROOKLYN NY 11204-1257" at bounding box center [112, 159] width 96 height 17
click at [114, 193] on button "Accept suggestion" at bounding box center [97, 192] width 83 height 15
type input "[STREET_ADDRESS]"
type input "BROOKLYN"
type input "11204-1257"
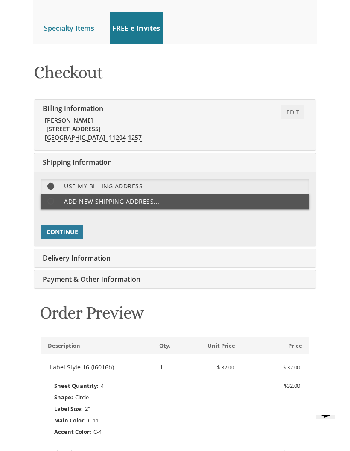
scroll to position [127, 0]
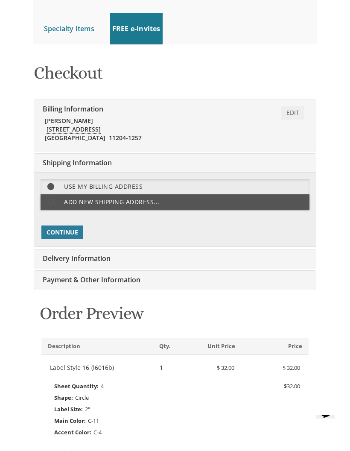
click at [68, 229] on span "Continue" at bounding box center [63, 232] width 32 height 9
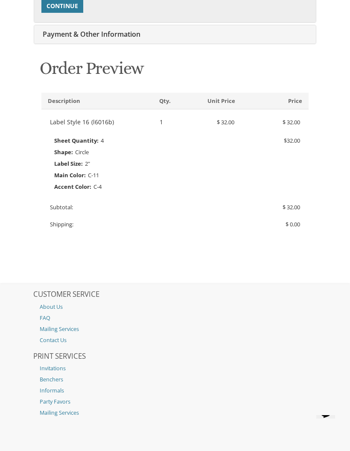
scroll to position [384, 0]
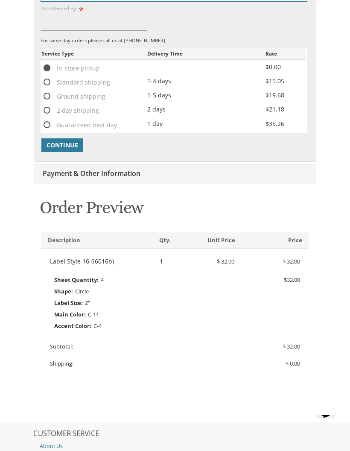
click at [65, 138] on button "Continue" at bounding box center [62, 145] width 42 height 14
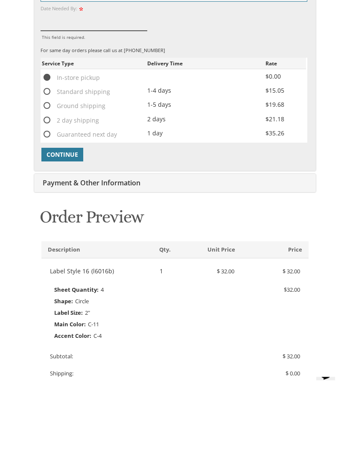
scroll to position [325, 0]
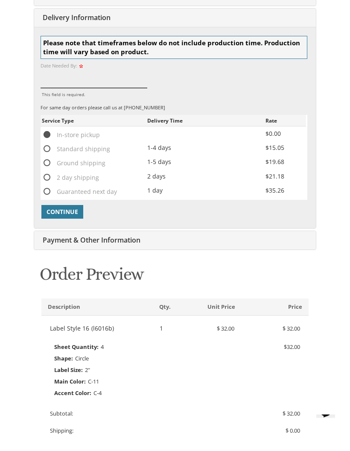
click at [85, 77] on input "This field is required." at bounding box center [94, 79] width 107 height 18
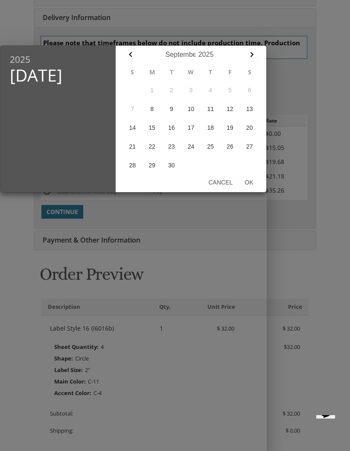
click at [155, 107] on button "8" at bounding box center [152, 109] width 20 height 19
click at [259, 180] on button "Ok" at bounding box center [249, 182] width 20 height 15
type input "Sep 08, 2025"
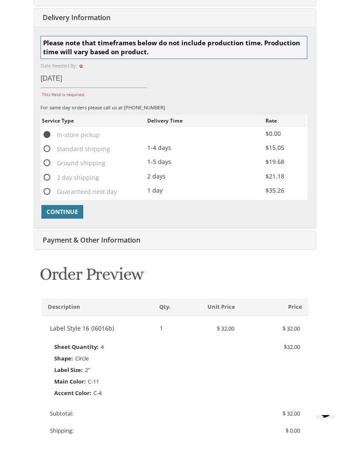
click at [72, 208] on span "Continue" at bounding box center [63, 212] width 32 height 9
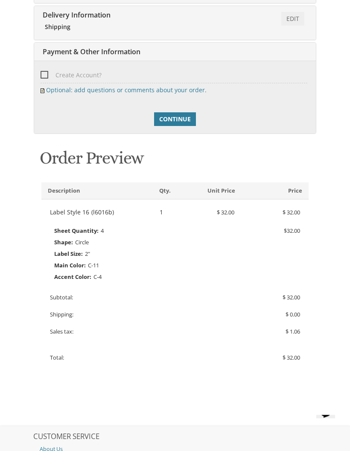
scroll to position [329, 0]
click at [184, 115] on span "Continue" at bounding box center [175, 119] width 32 height 9
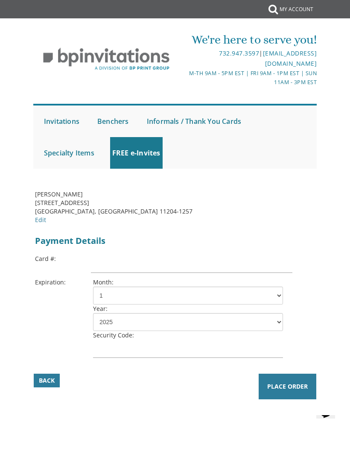
click at [139, 264] on input "text" at bounding box center [192, 264] width 202 height 18
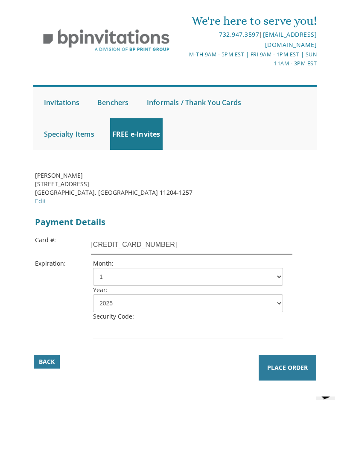
type input "[CREDIT_CARD_NUMBER]"
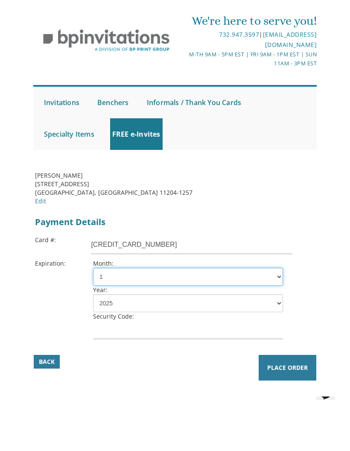
click at [116, 287] on select "1 2 3 4 5 6 7 8 9 10 11 12" at bounding box center [188, 296] width 190 height 18
select select "07"
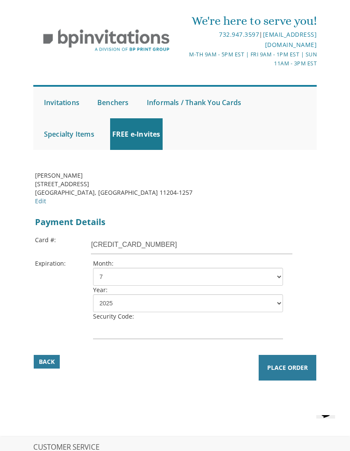
click at [130, 305] on select "2025 2026 2027 2028 2029 2030 2031 2032 2033 2034 2035" at bounding box center [188, 303] width 190 height 18
click at [112, 310] on select "2025 2026 2027 2028 2029 2030 2031 2032 2033 2034 2035" at bounding box center [188, 303] width 190 height 18
select select "27"
click at [139, 333] on input "text" at bounding box center [188, 330] width 190 height 18
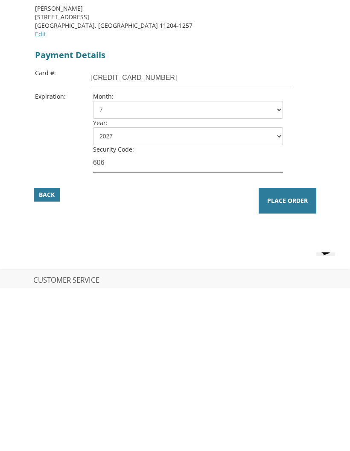
type input "606"
click at [296, 359] on span "Place Order" at bounding box center [287, 363] width 41 height 9
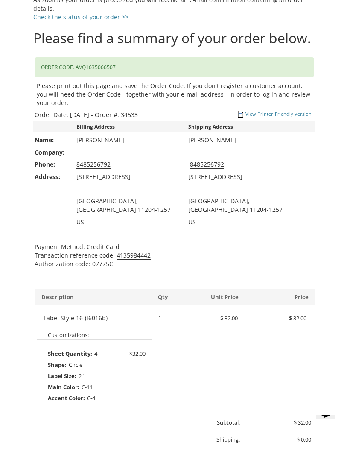
scroll to position [319, 0]
